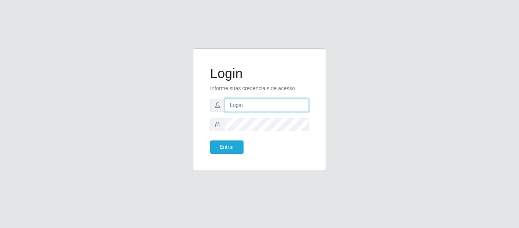
click at [241, 106] on input "text" at bounding box center [267, 104] width 84 height 13
click at [246, 107] on input "text" at bounding box center [267, 104] width 84 height 13
click at [244, 107] on input "text" at bounding box center [267, 104] width 84 height 13
type input "[EMAIL_ADDRESS][DOMAIN_NAME]"
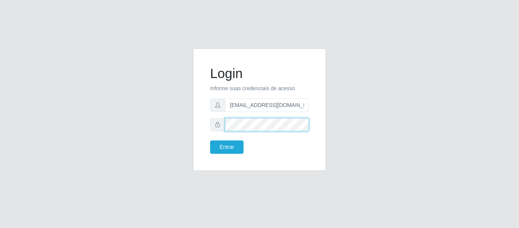
click at [210, 140] on button "Entrar" at bounding box center [226, 146] width 33 height 13
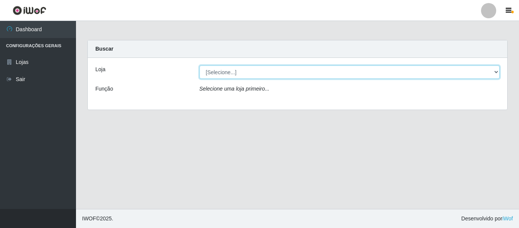
click at [496, 71] on select "[Selecione...] SuperFácil Atacado - São Gonçalo do Amarante" at bounding box center [350, 71] width 301 height 13
select select "408"
click at [200, 65] on select "[Selecione...] SuperFácil Atacado - São Gonçalo do Amarante" at bounding box center [350, 71] width 301 height 13
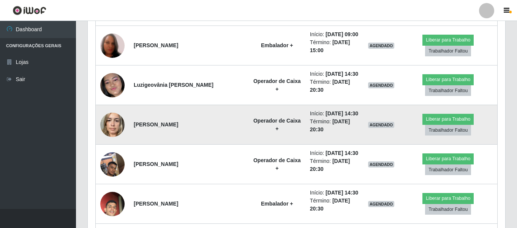
scroll to position [380026, 379766]
